Goal: Transaction & Acquisition: Book appointment/travel/reservation

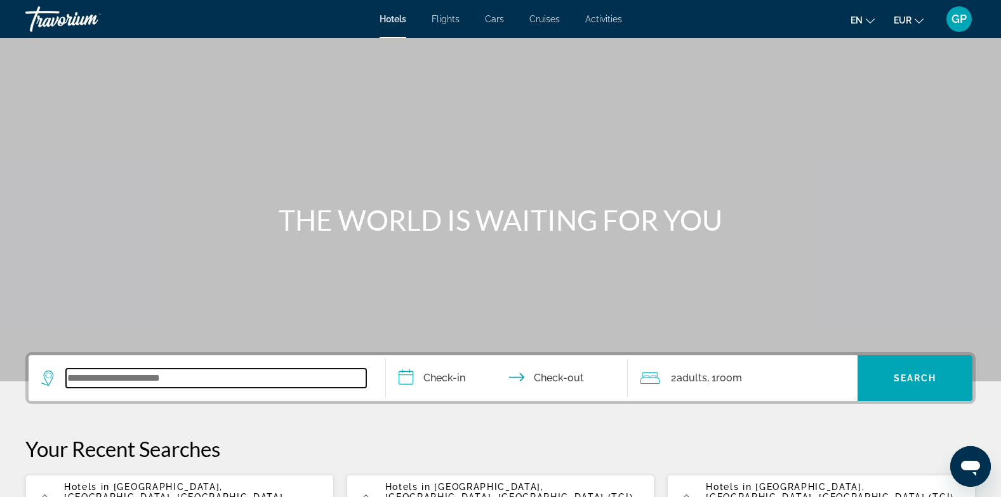
click at [113, 377] on input "Search widget" at bounding box center [216, 377] width 300 height 19
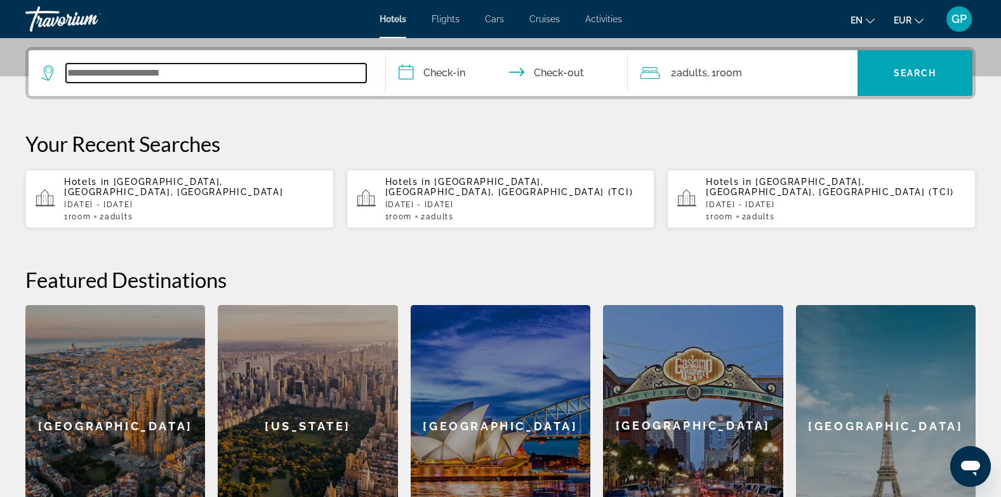
scroll to position [311, 0]
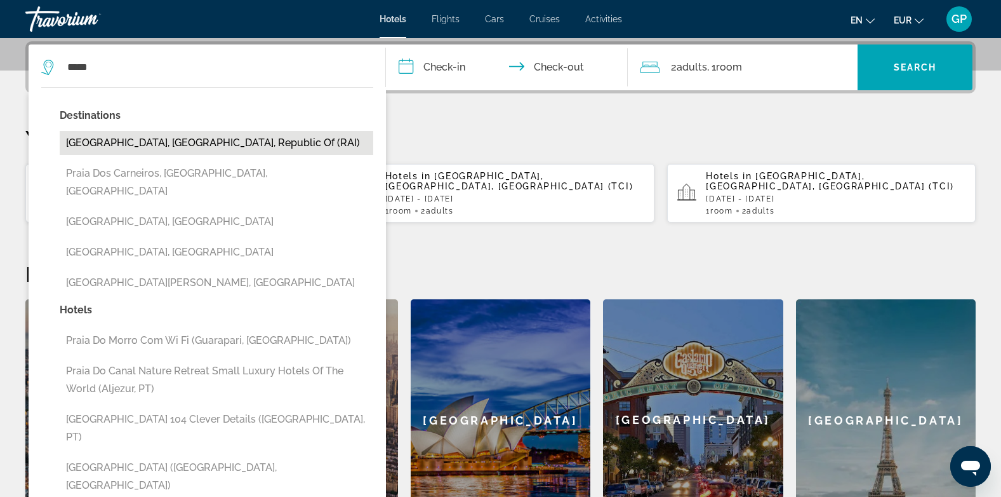
click at [112, 138] on button "[GEOGRAPHIC_DATA], [GEOGRAPHIC_DATA], Republic Of (RAI)" at bounding box center [217, 143] width 314 height 24
type input "**********"
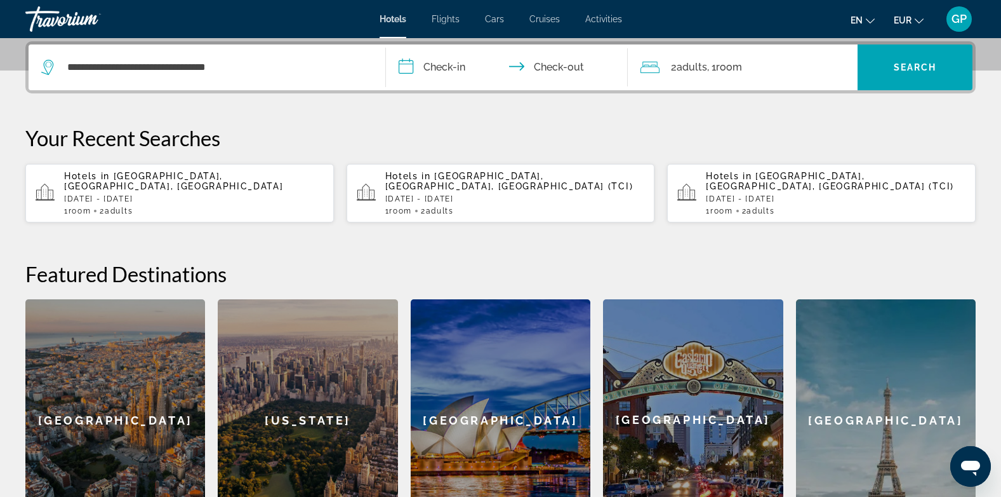
click at [451, 69] on input "**********" at bounding box center [510, 69] width 248 height 50
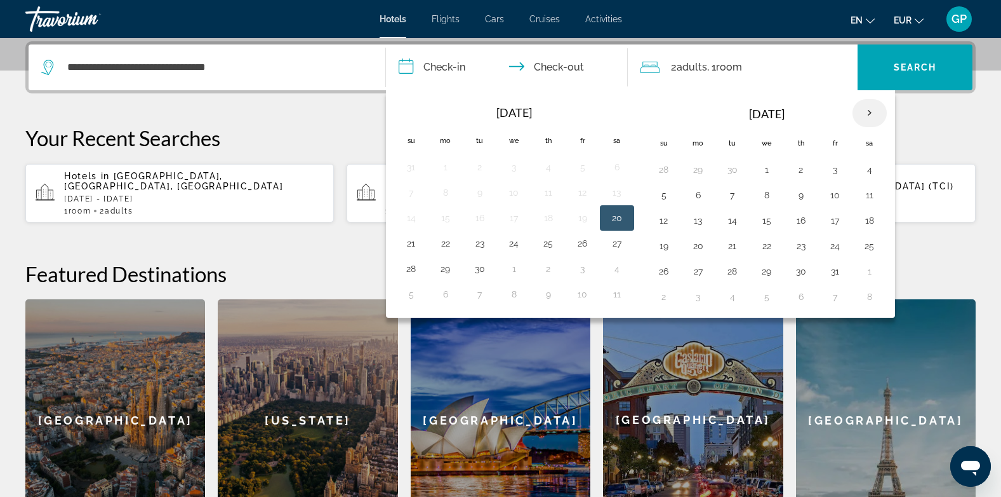
click at [872, 110] on th "Next month" at bounding box center [870, 113] width 34 height 28
click at [869, 110] on th "Next month" at bounding box center [870, 113] width 34 height 28
click at [733, 246] on button "23" at bounding box center [733, 246] width 20 height 18
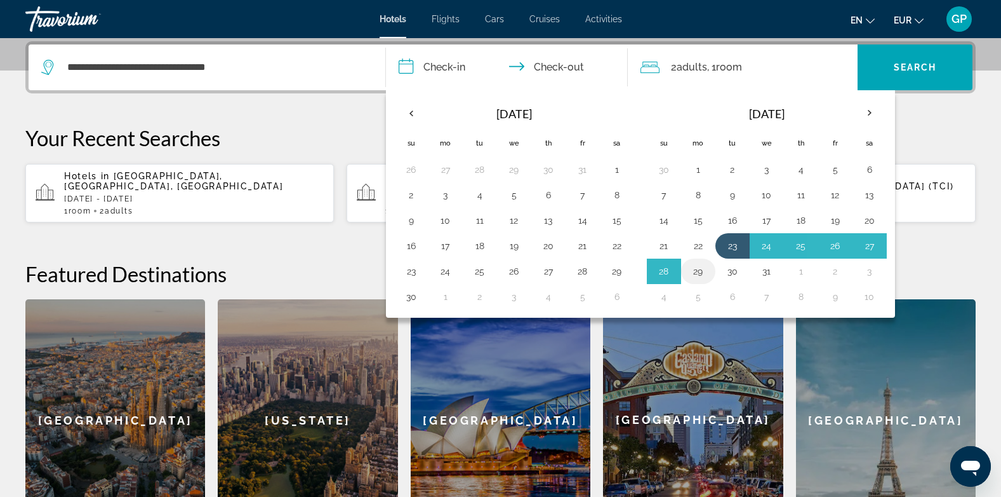
click at [697, 269] on button "29" at bounding box center [698, 271] width 20 height 18
type input "**********"
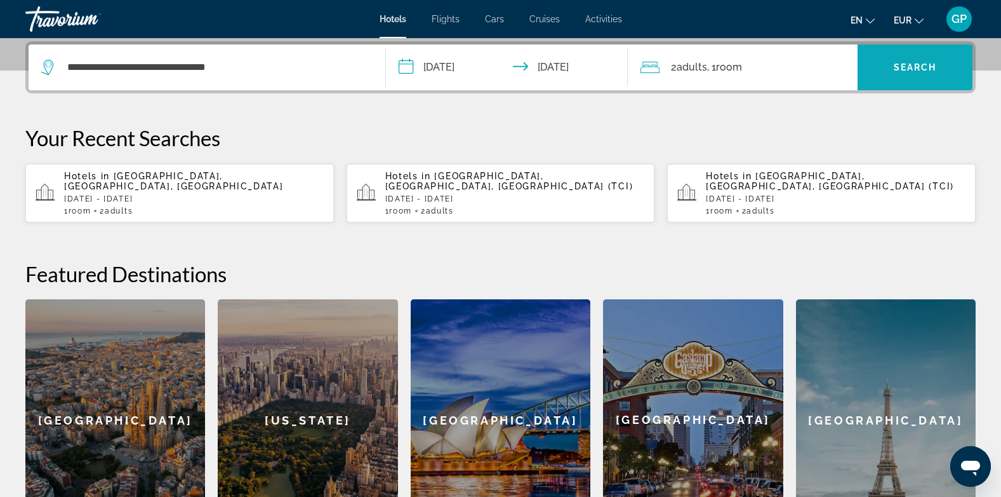
click at [920, 65] on span "Search" at bounding box center [915, 67] width 43 height 10
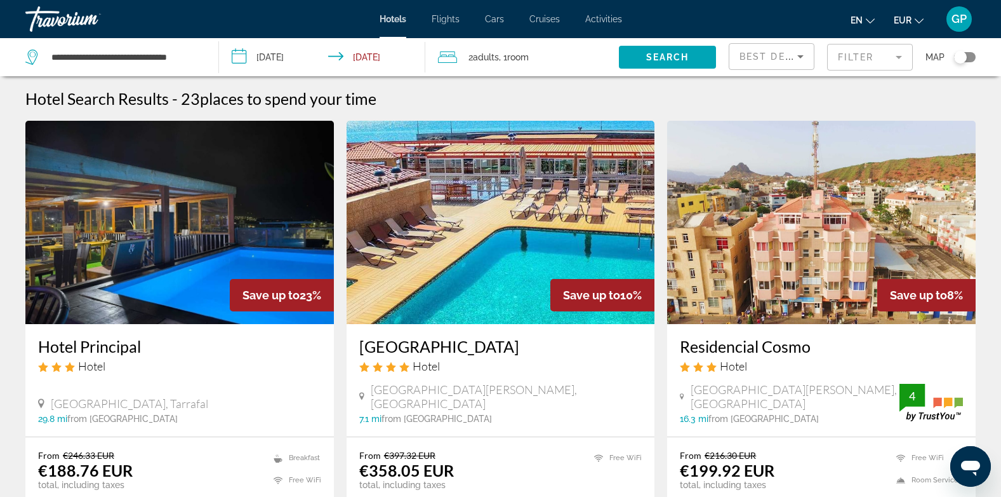
click at [198, 244] on img "Main content" at bounding box center [179, 222] width 309 height 203
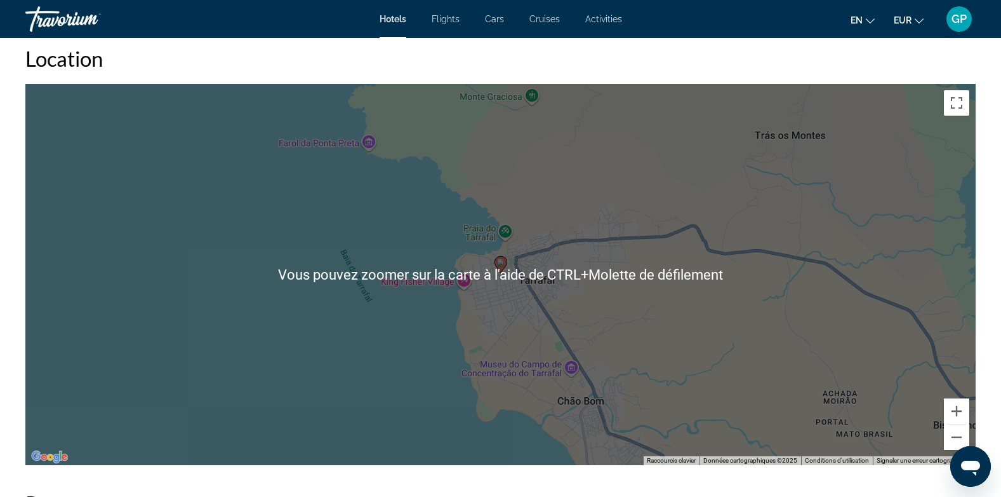
scroll to position [1207, 0]
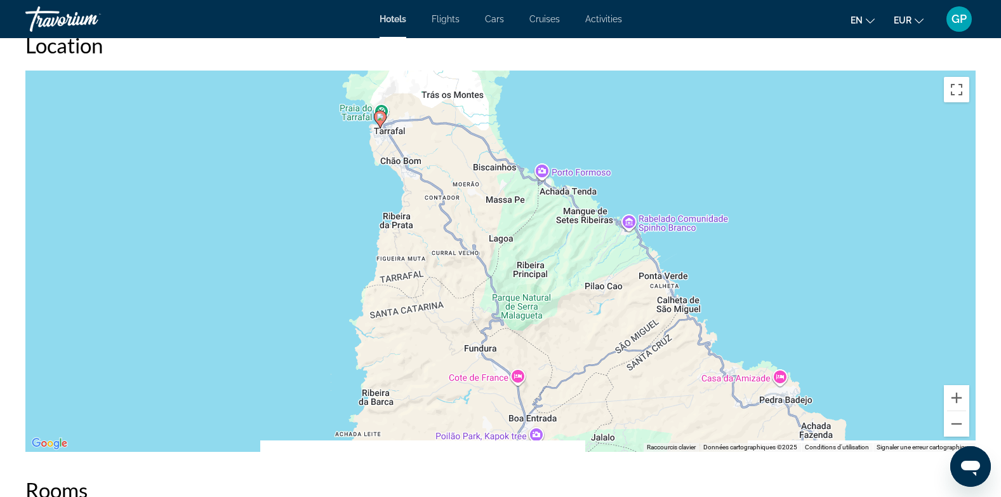
drag, startPoint x: 414, startPoint y: 367, endPoint x: 366, endPoint y: 154, distance: 218.1
click at [366, 154] on div "Pour activer le glissement avec le clavier, appuyez sur Alt+Entrée. Une fois ce…" at bounding box center [500, 260] width 951 height 381
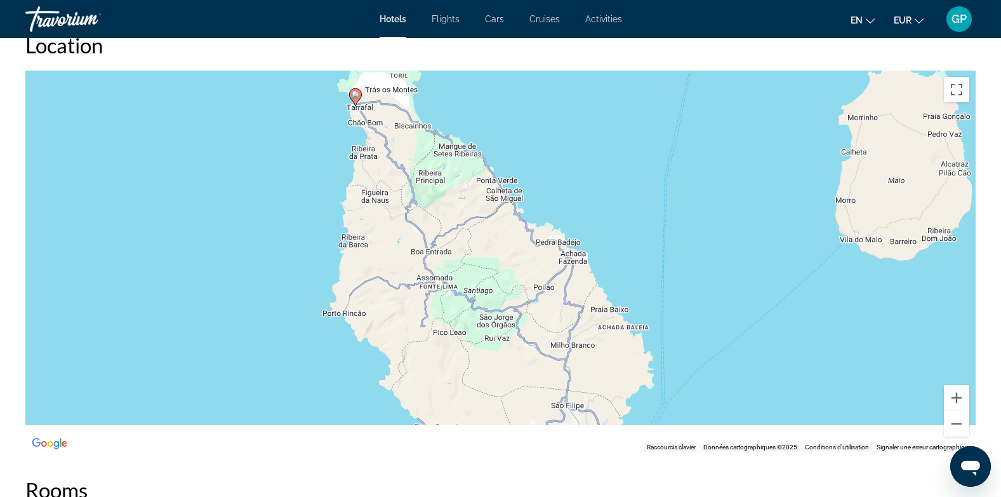
drag, startPoint x: 420, startPoint y: 300, endPoint x: 386, endPoint y: 224, distance: 84.1
click at [386, 224] on div "Pour activer le glissement avec le clavier, appuyez sur Alt+Entrée. Une fois ce…" at bounding box center [500, 260] width 951 height 381
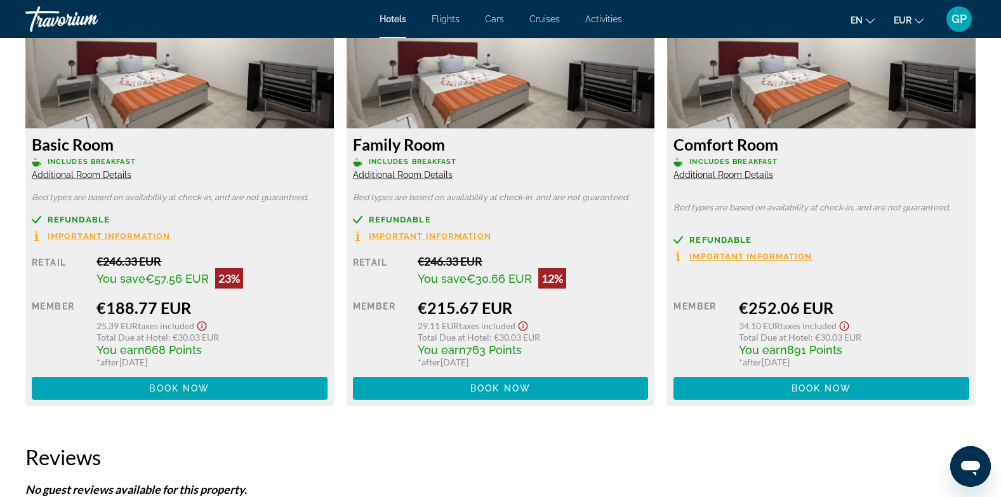
scroll to position [1842, 0]
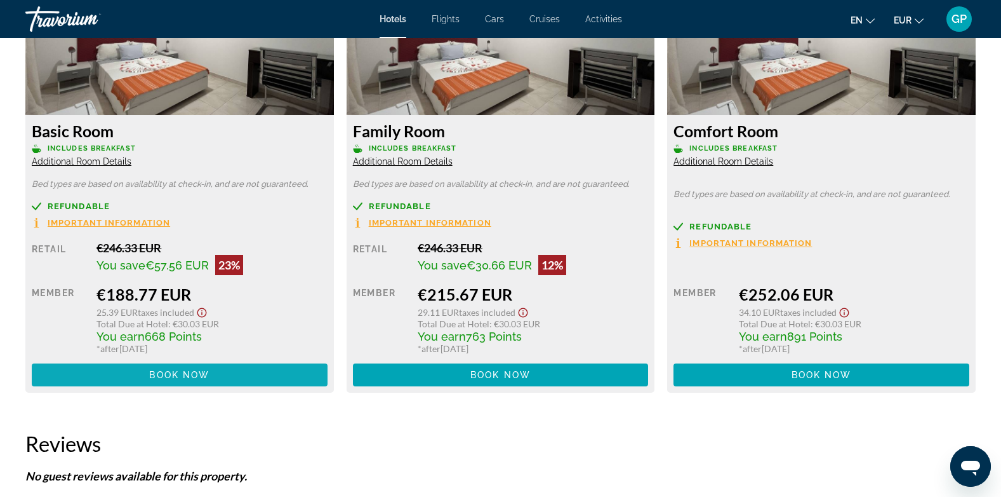
click at [198, 376] on span "Book now" at bounding box center [179, 375] width 60 height 10
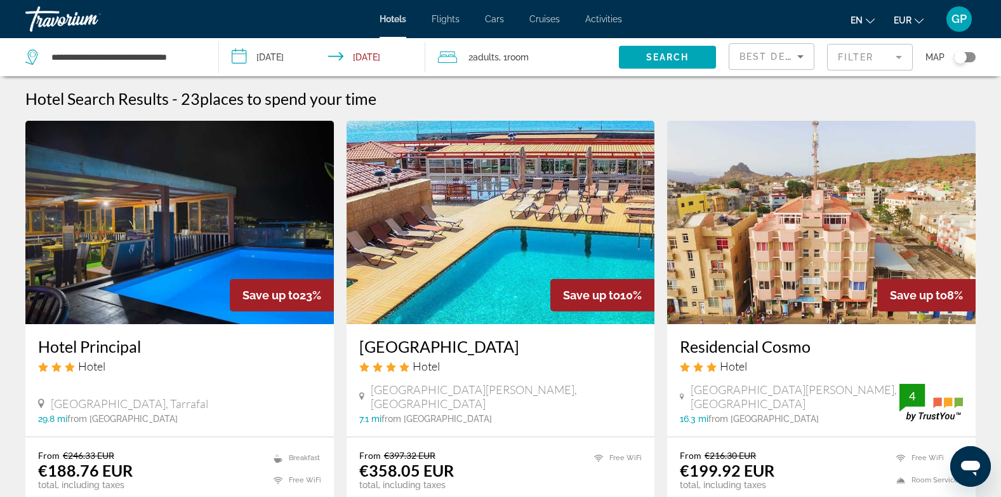
click at [274, 55] on input "**********" at bounding box center [324, 59] width 211 height 42
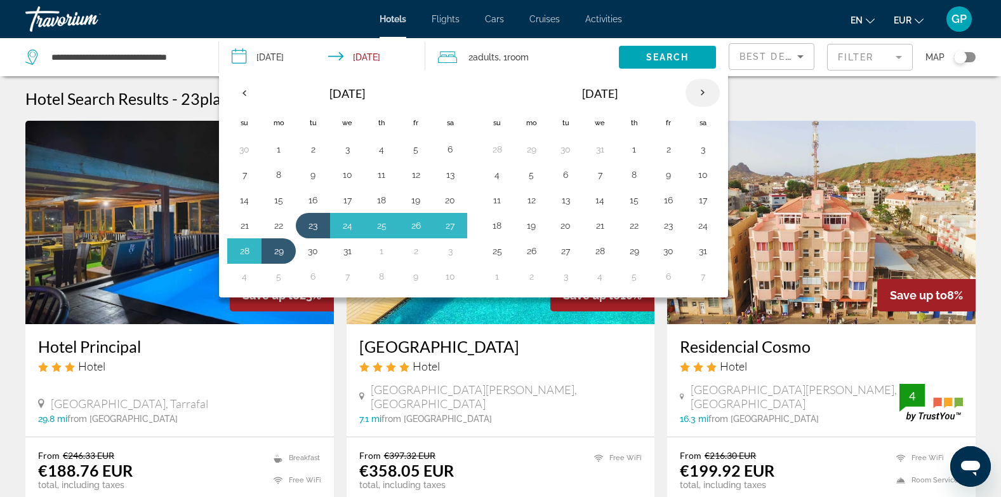
click at [702, 91] on th "Next month" at bounding box center [703, 93] width 34 height 28
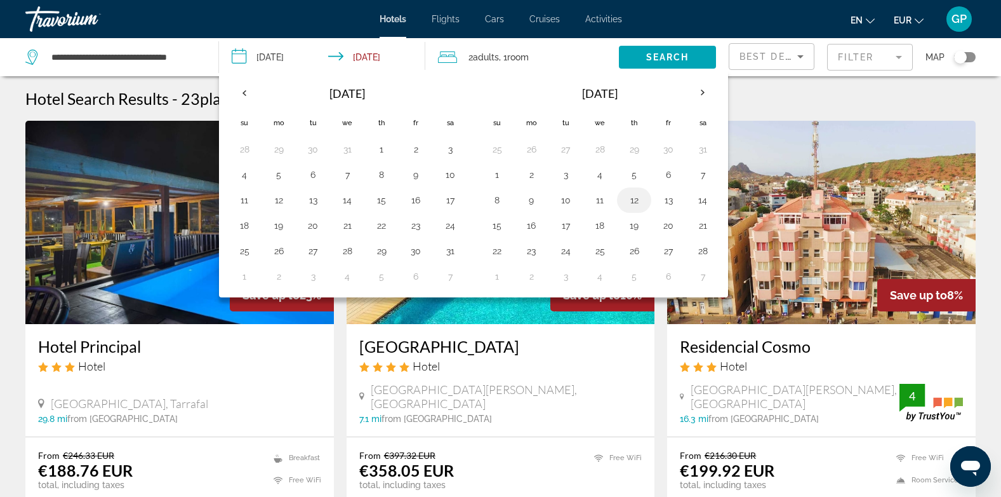
click at [632, 198] on button "12" at bounding box center [634, 200] width 20 height 18
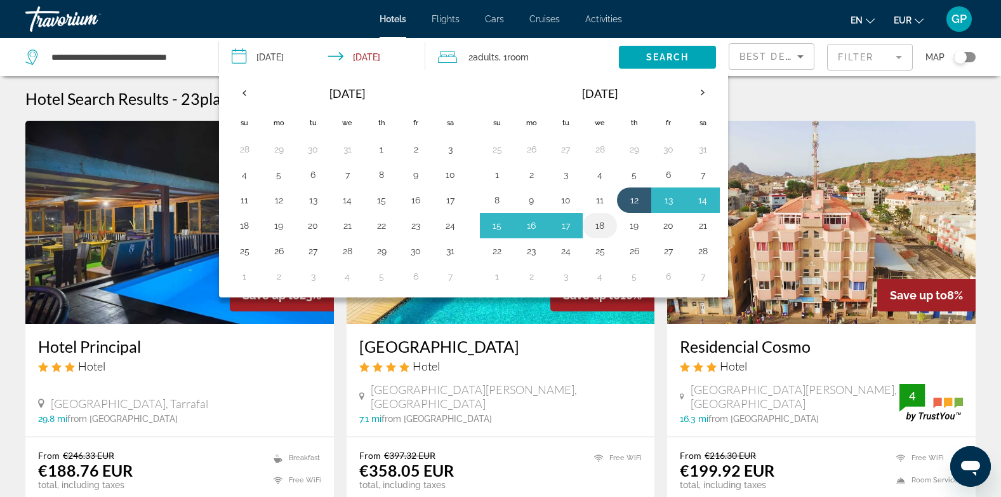
click at [598, 220] on button "18" at bounding box center [600, 226] width 20 height 18
type input "**********"
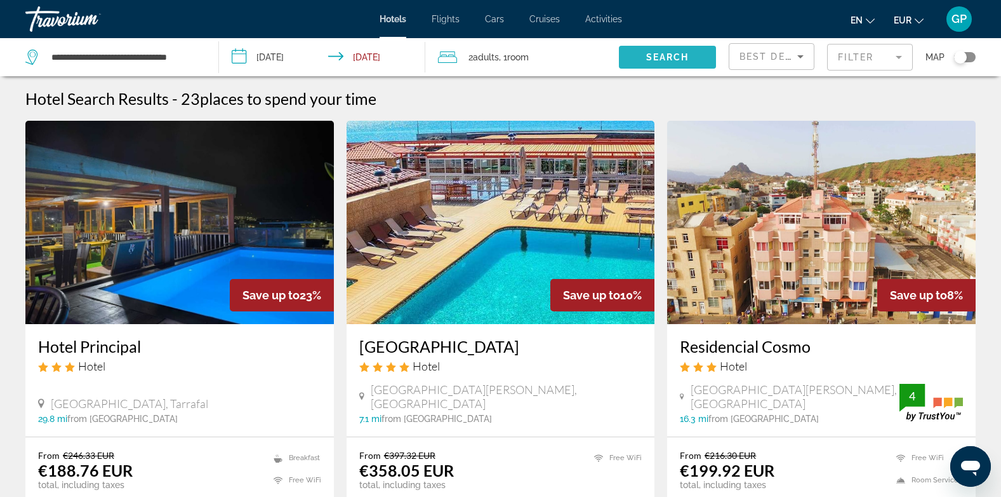
click at [675, 58] on span "Search" at bounding box center [667, 57] width 43 height 10
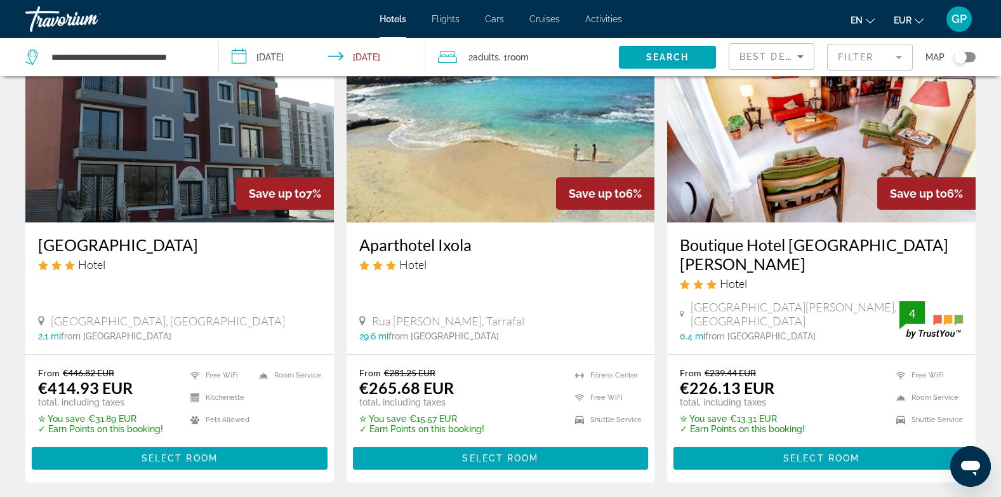
scroll to position [572, 0]
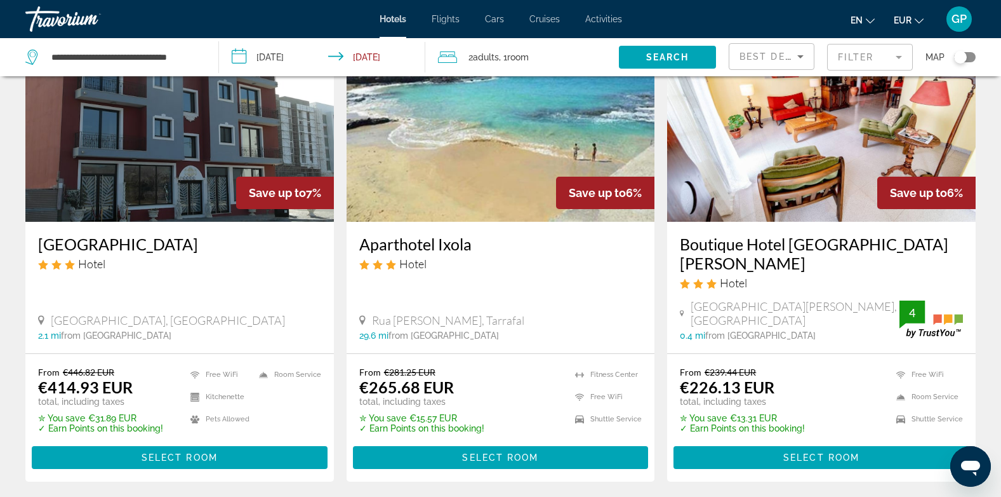
click at [483, 196] on img "Main content" at bounding box center [501, 119] width 309 height 203
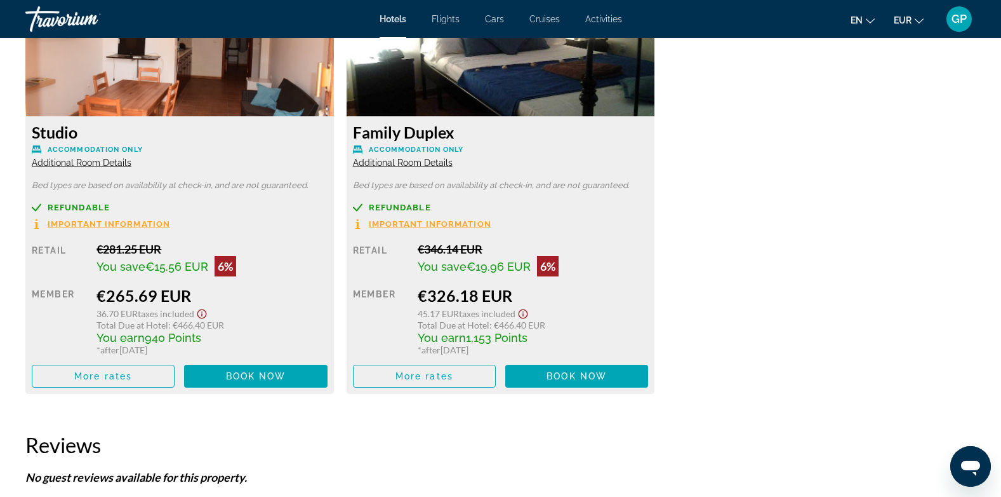
scroll to position [1842, 0]
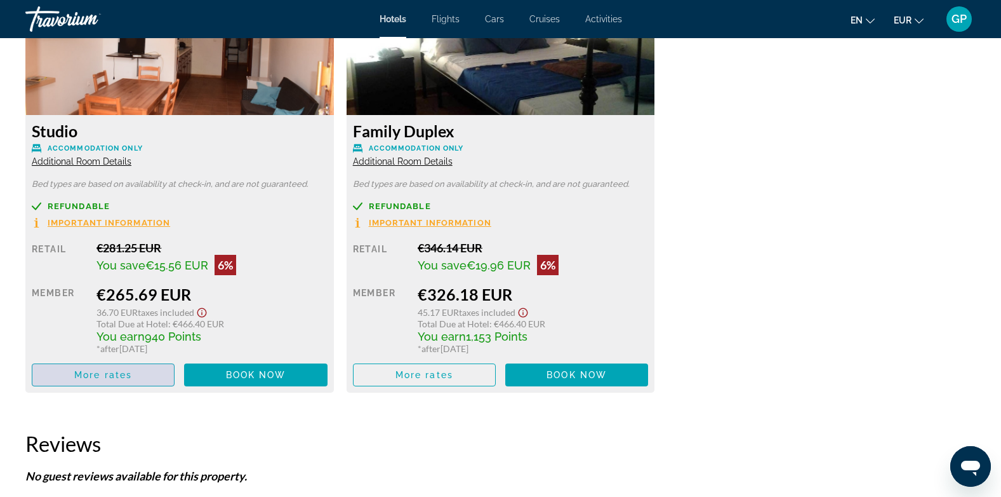
click at [100, 382] on span "Main content" at bounding box center [103, 374] width 142 height 30
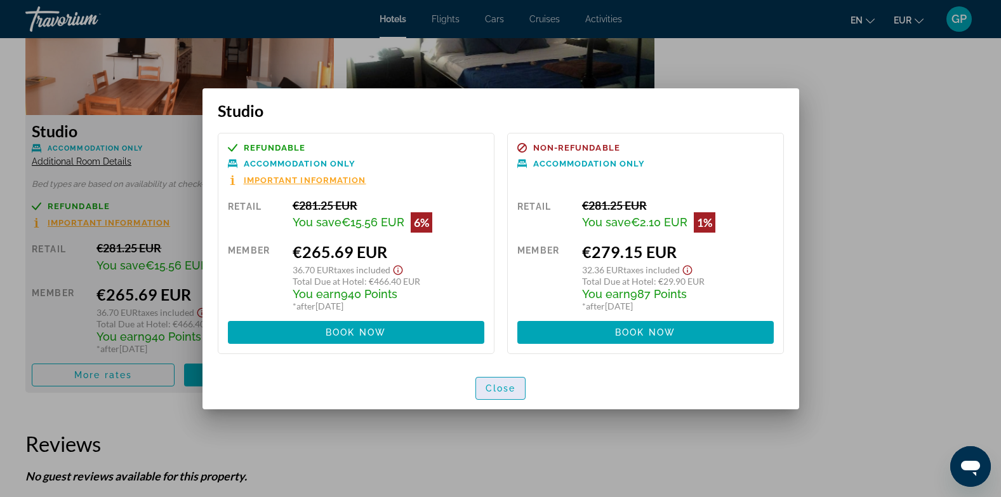
click at [496, 381] on span "button" at bounding box center [501, 388] width 50 height 30
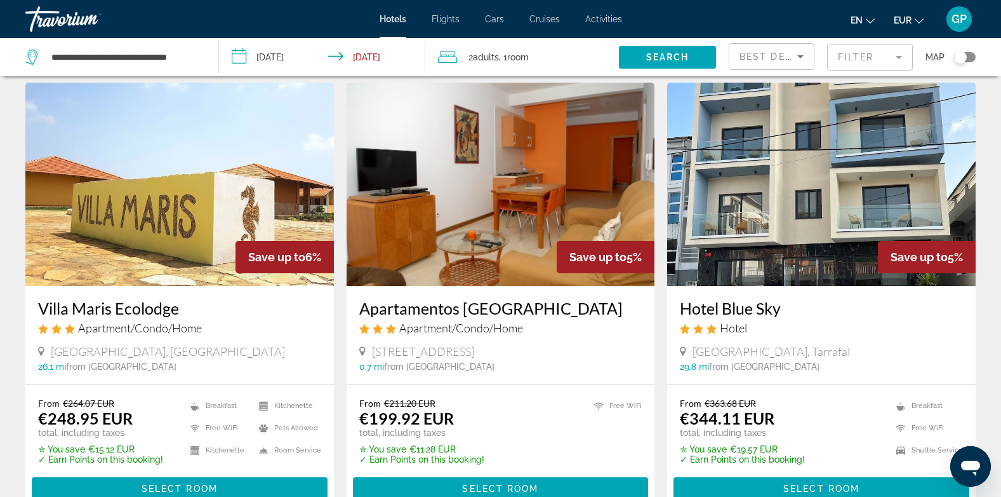
scroll to position [1016, 0]
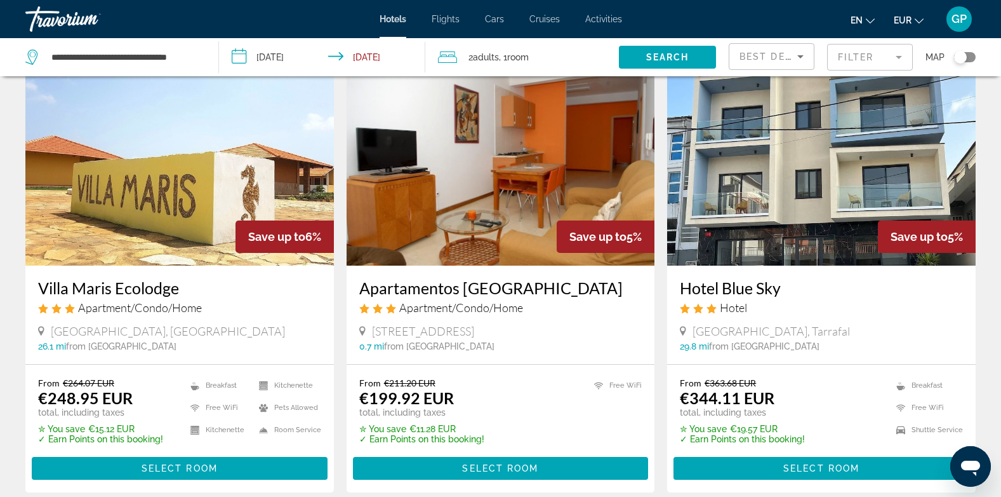
click at [170, 194] on img "Main content" at bounding box center [179, 163] width 309 height 203
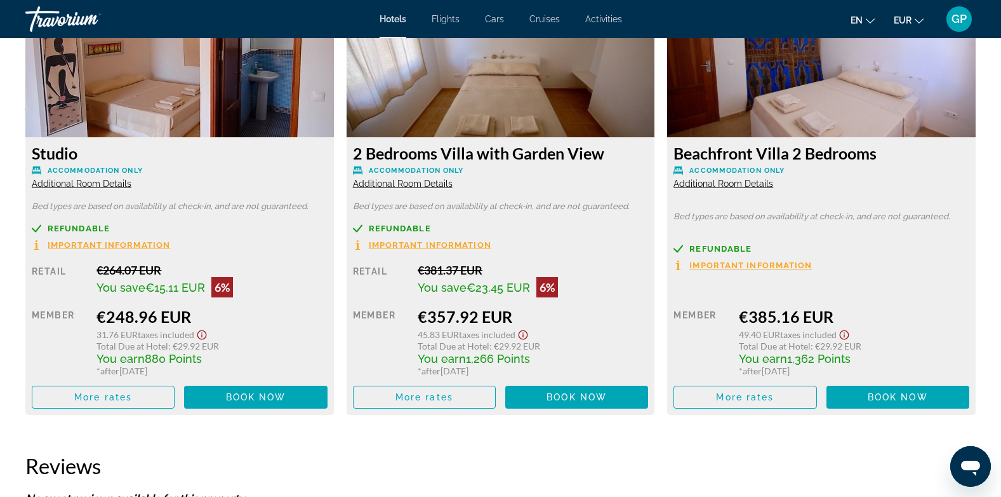
scroll to position [1842, 0]
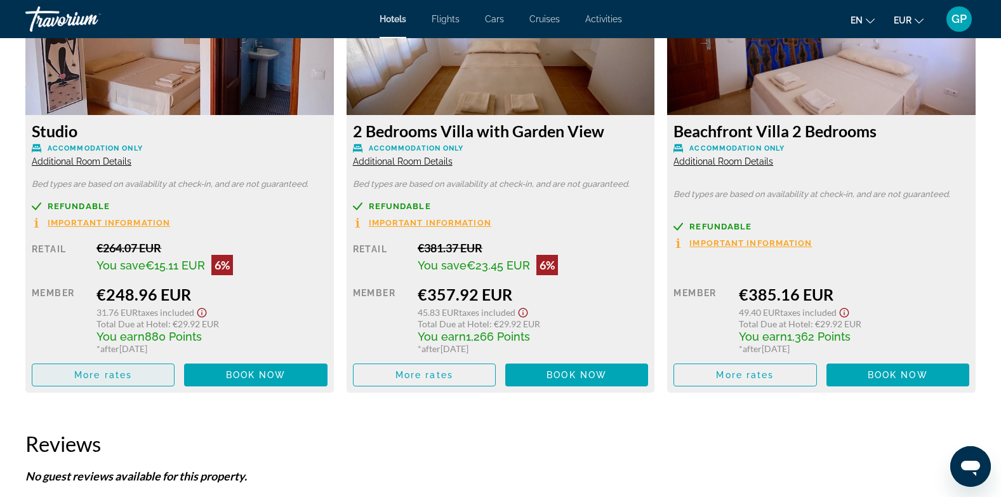
click at [119, 377] on span "More rates" at bounding box center [103, 375] width 58 height 10
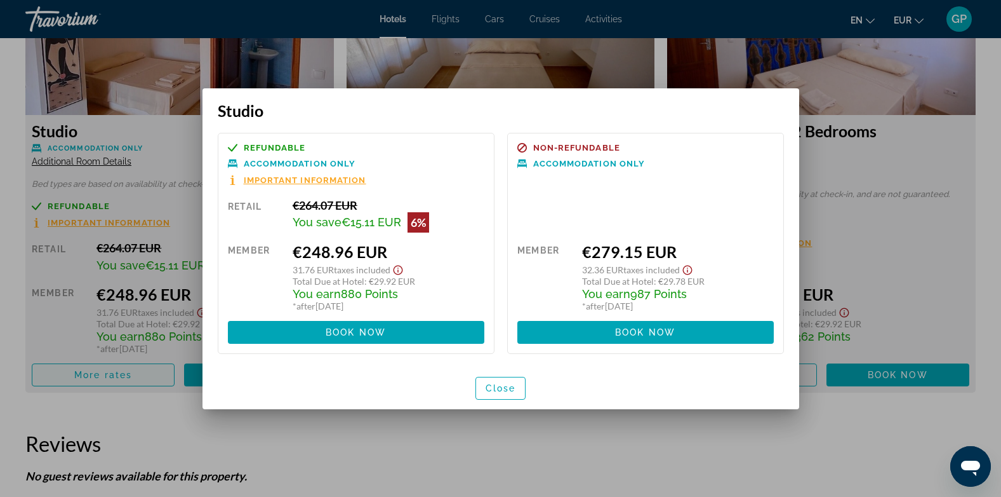
scroll to position [0, 0]
click at [500, 387] on span "Close" at bounding box center [501, 388] width 30 height 10
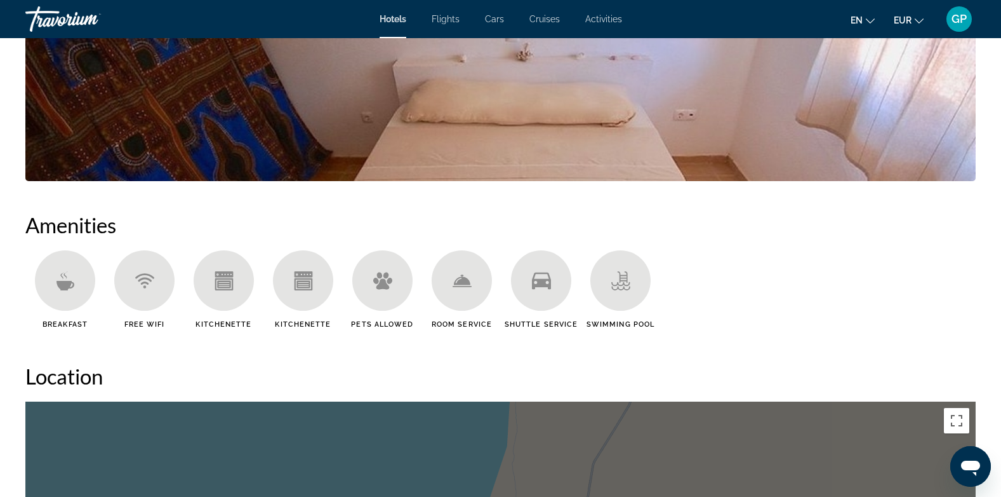
scroll to position [739, 0]
